Goal: Share content: Share content

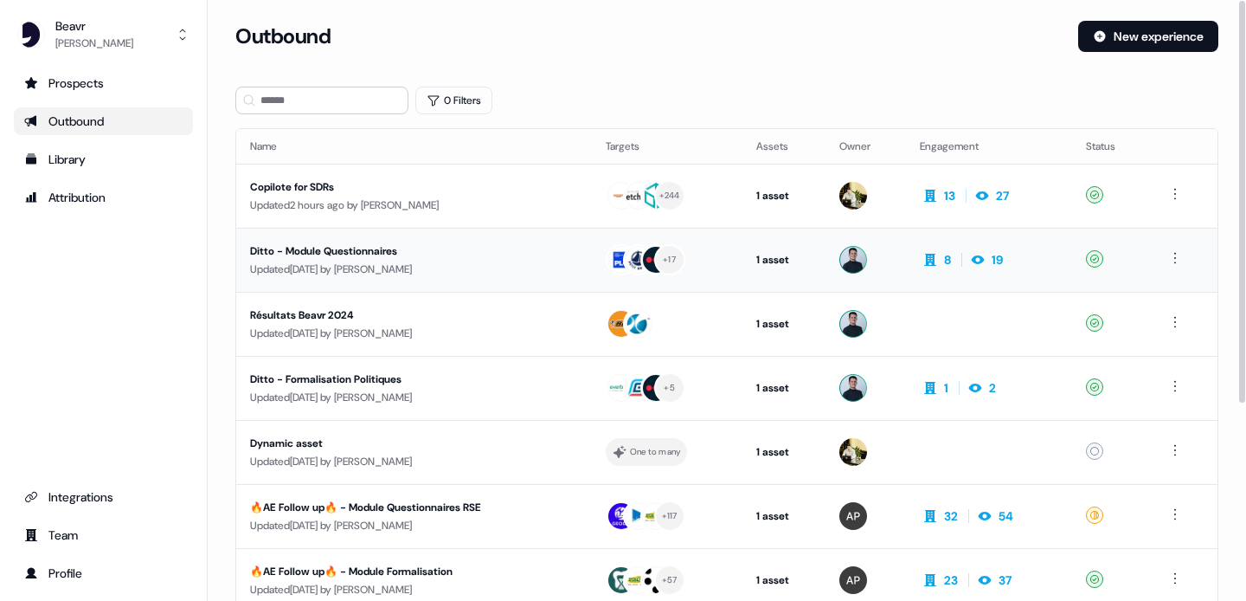
click at [365, 246] on div "Ditto - Module Questionnaires" at bounding box center [406, 250] width 312 height 17
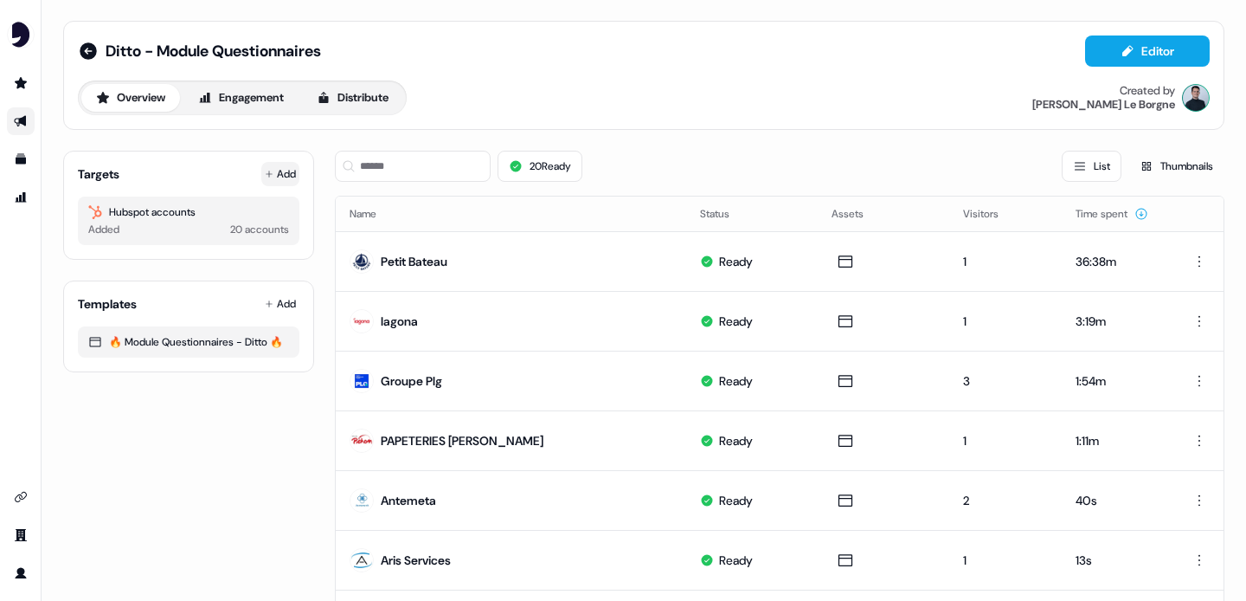
click at [278, 173] on button "Add" at bounding box center [280, 174] width 38 height 24
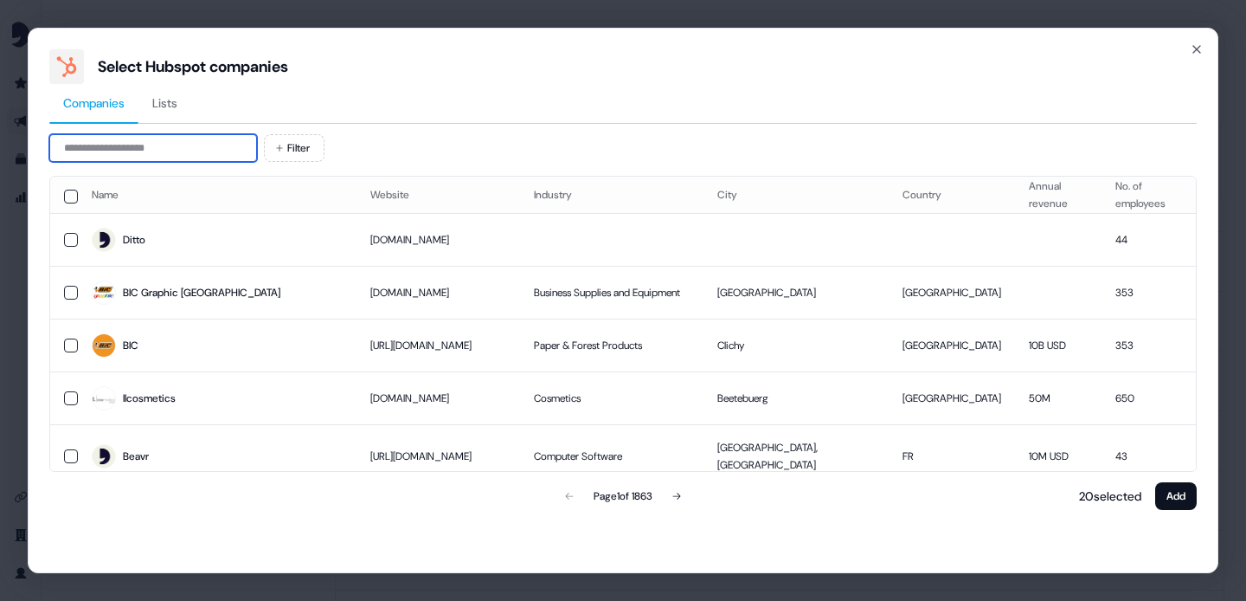
click at [176, 149] on input at bounding box center [153, 148] width 208 height 28
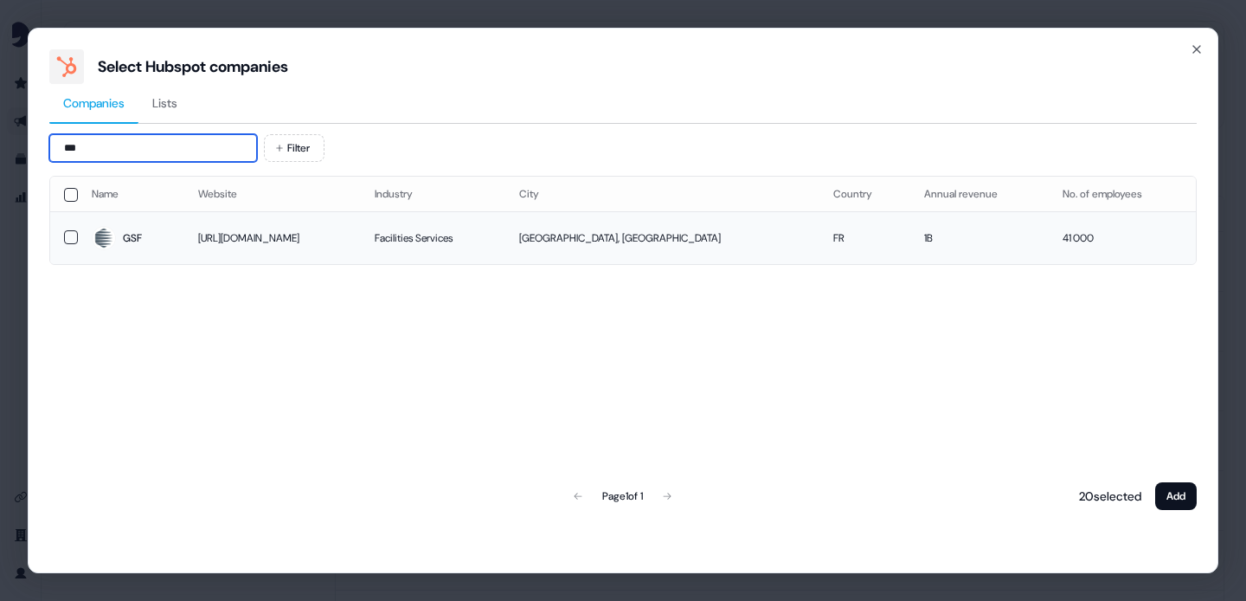
type input "***"
click at [70, 239] on button "button" at bounding box center [71, 237] width 14 height 14
click at [1181, 489] on button "Add" at bounding box center [1177, 496] width 42 height 28
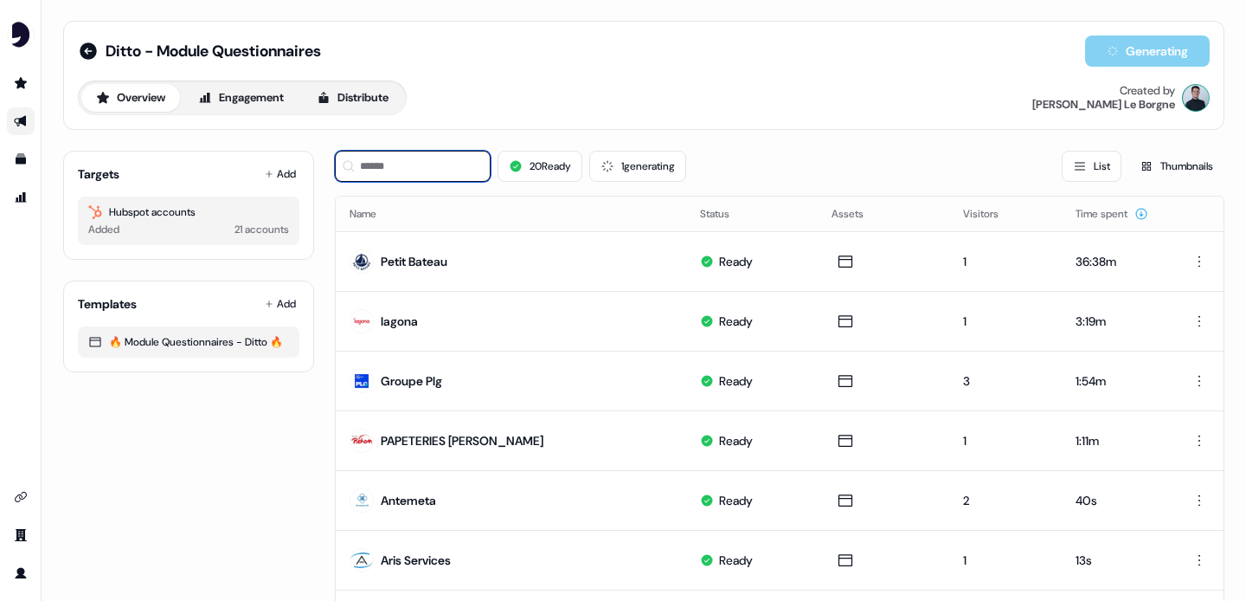
click at [426, 174] on input at bounding box center [413, 166] width 156 height 31
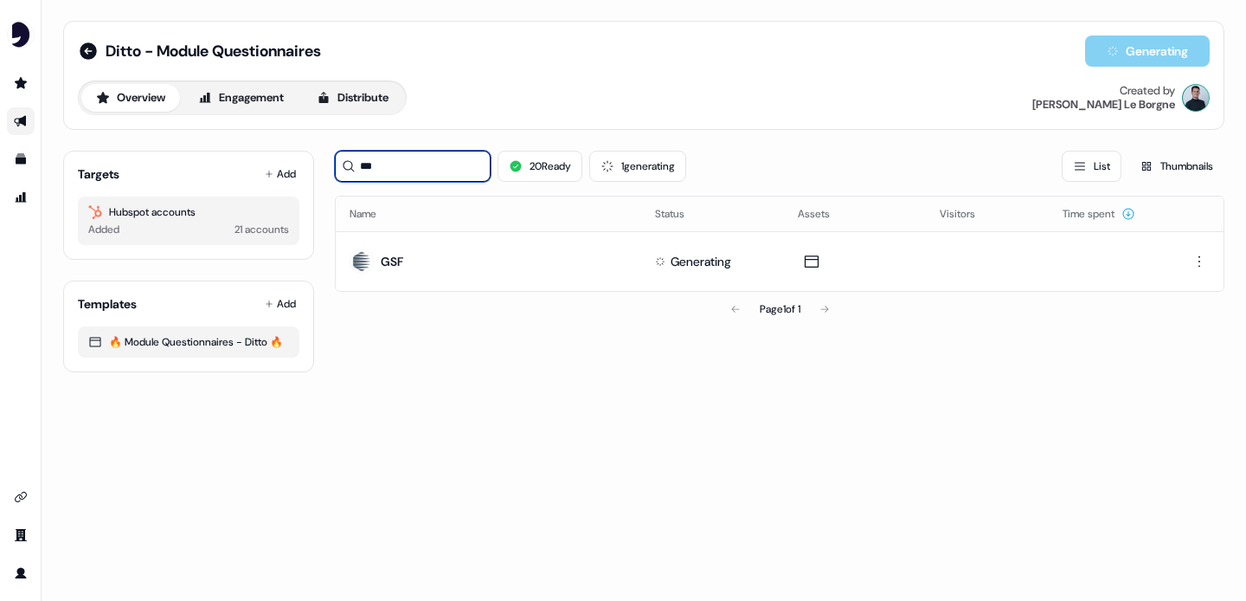
type input "***"
click at [629, 79] on div "Ditto - Module Questionnaires Generating Overview Engagement Distribute Created…" at bounding box center [644, 75] width 1132 height 80
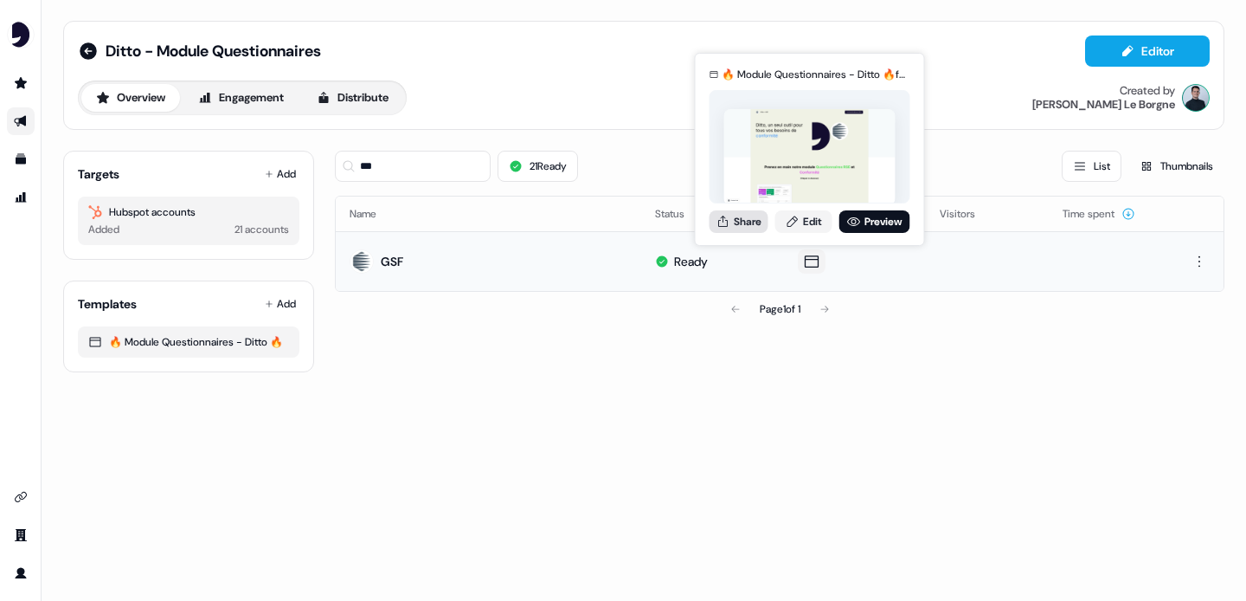
click at [746, 225] on button "Share" at bounding box center [739, 221] width 59 height 23
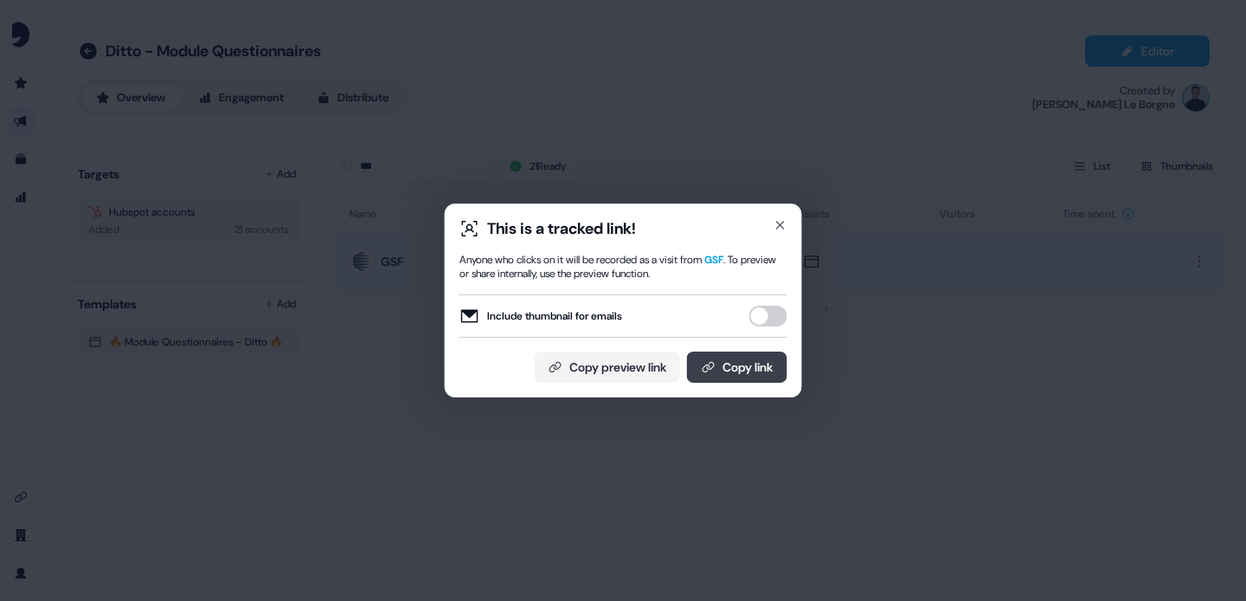
click at [726, 370] on button "Copy link" at bounding box center [737, 366] width 100 height 31
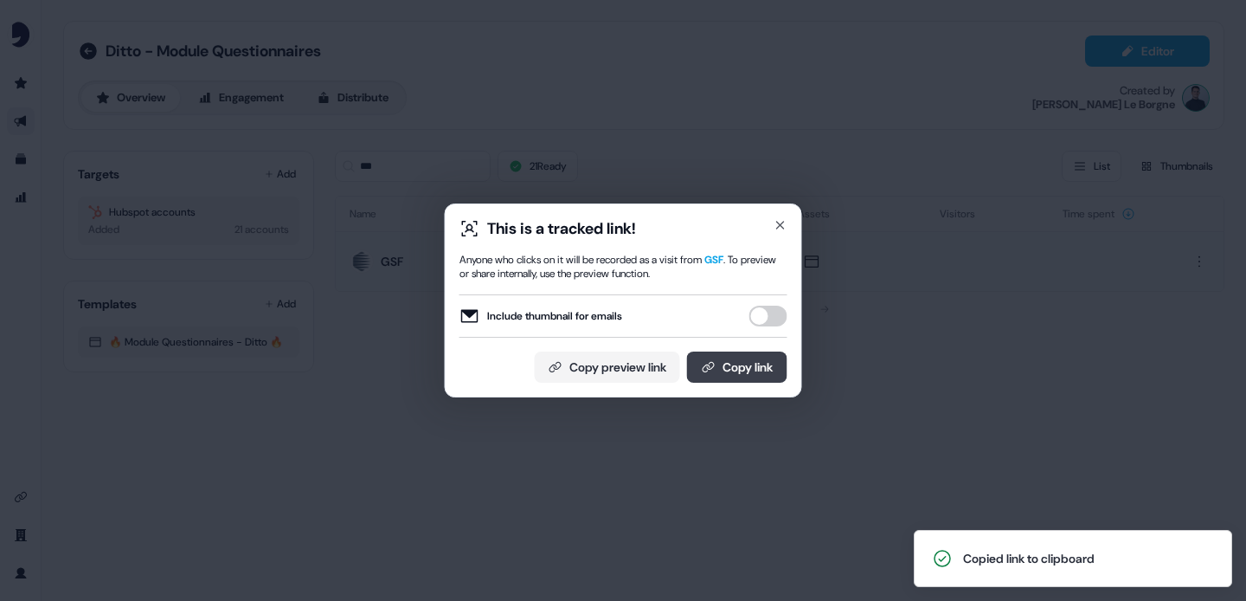
click at [734, 369] on button "Copy link" at bounding box center [737, 366] width 100 height 31
click at [617, 375] on button "Copy preview link" at bounding box center [607, 366] width 145 height 31
